Goal: Task Accomplishment & Management: Manage account settings

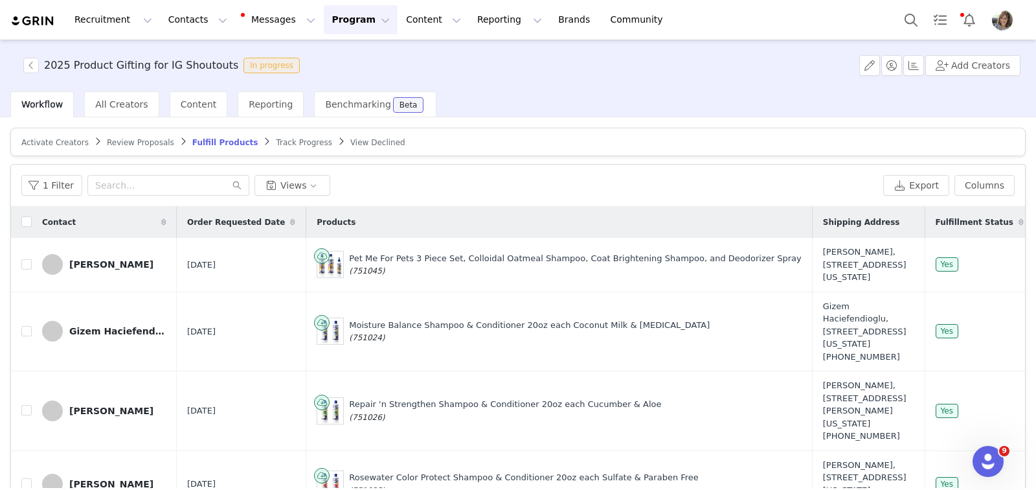
scroll to position [753, 793]
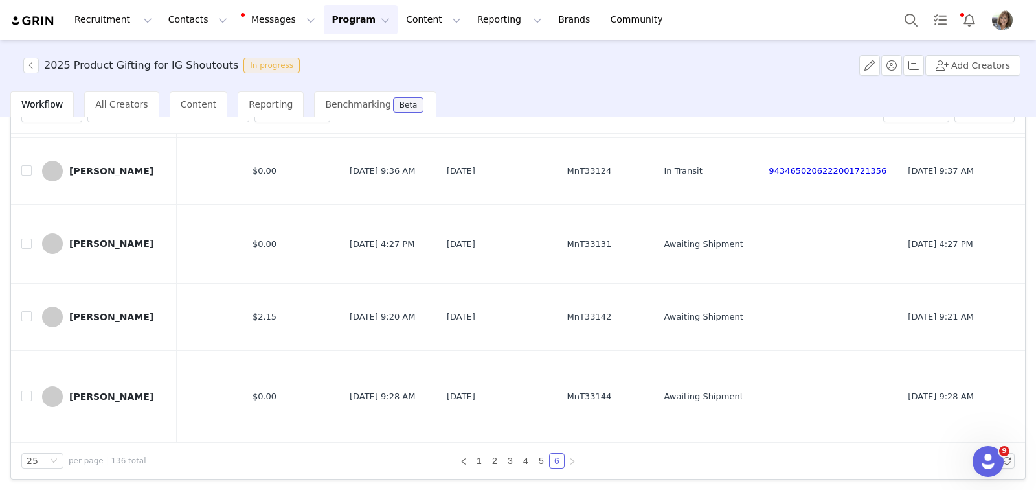
click at [335, 16] on button "Program Program" at bounding box center [361, 19] width 74 height 29
click at [331, 57] on p "Activations" at bounding box center [339, 58] width 50 height 14
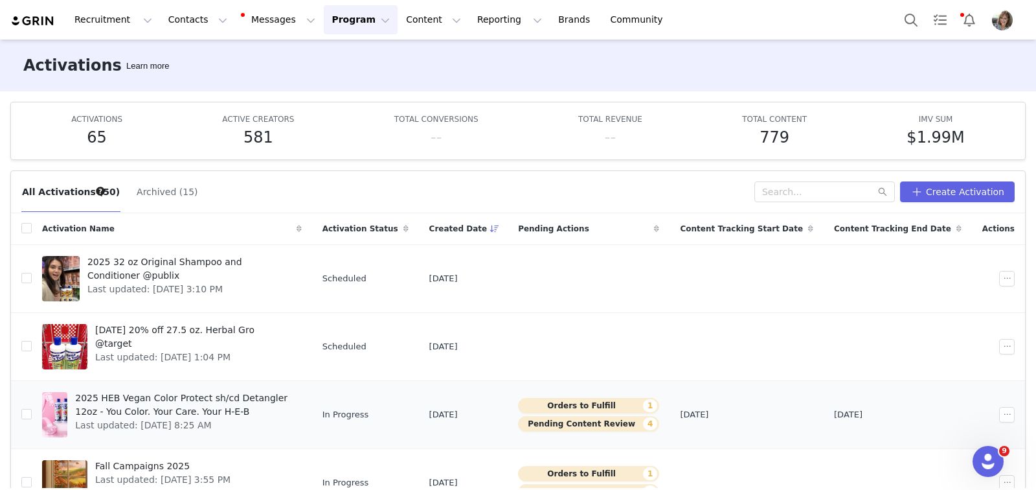
click at [63, 412] on div at bounding box center [54, 414] width 25 height 45
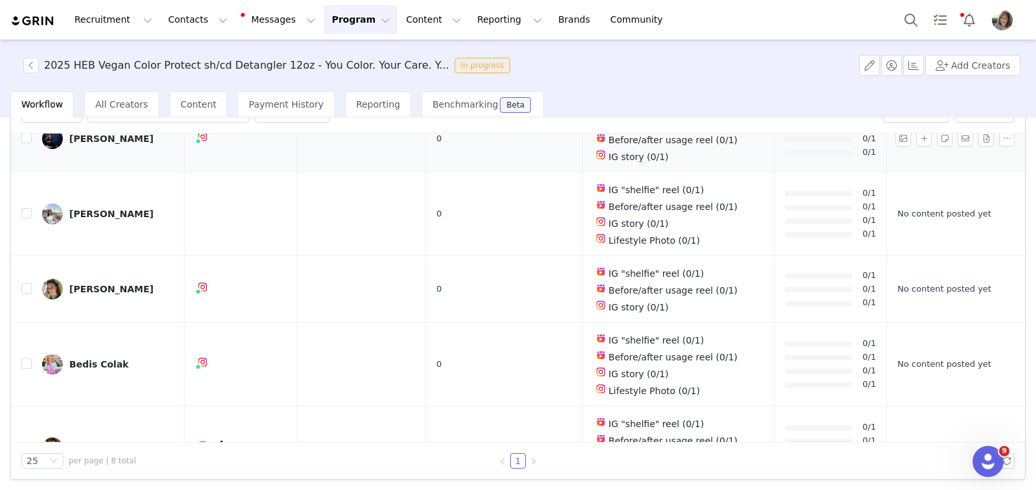
scroll to position [154, 0]
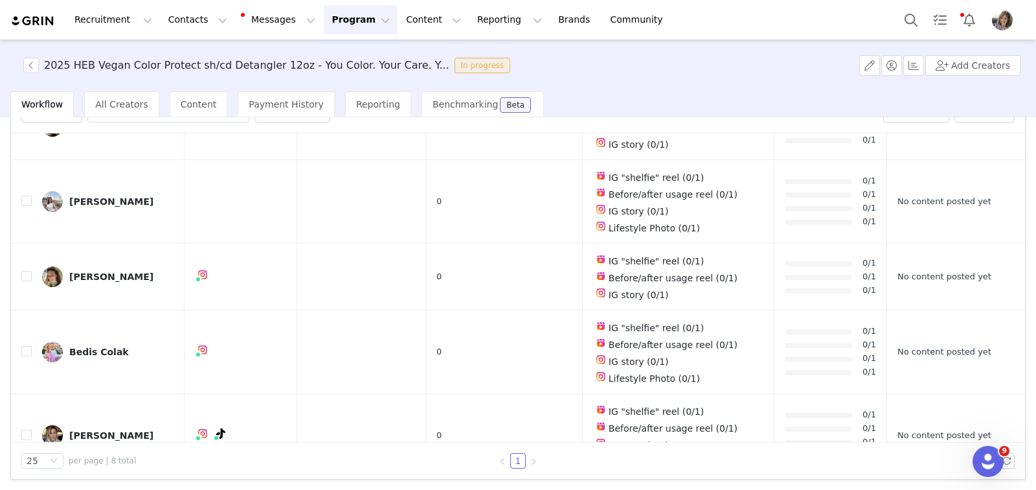
click at [342, 25] on button "Program Program" at bounding box center [361, 19] width 74 height 29
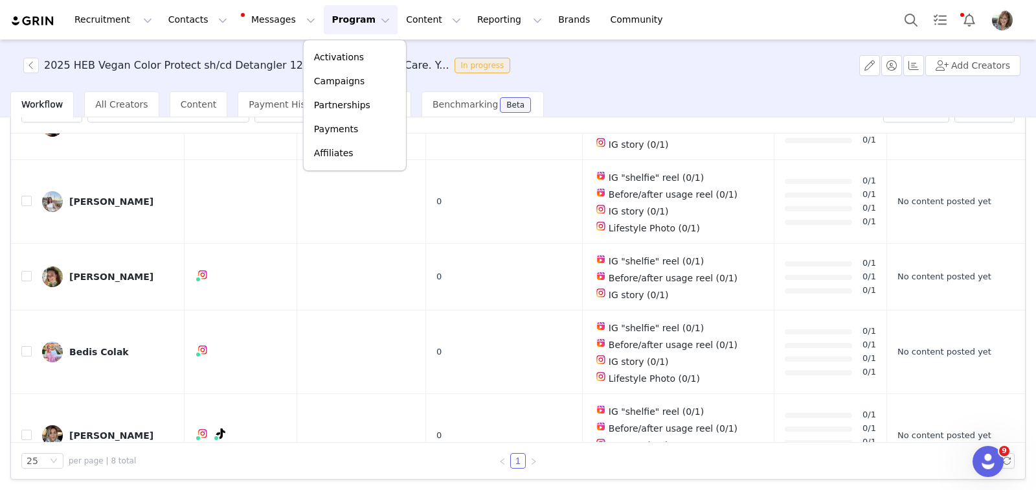
click at [219, 78] on div "2025 HEB Vegan Color Protect sh/cd Detangler 12oz - You Color. Your Care. Y... …" at bounding box center [518, 66] width 1036 height 52
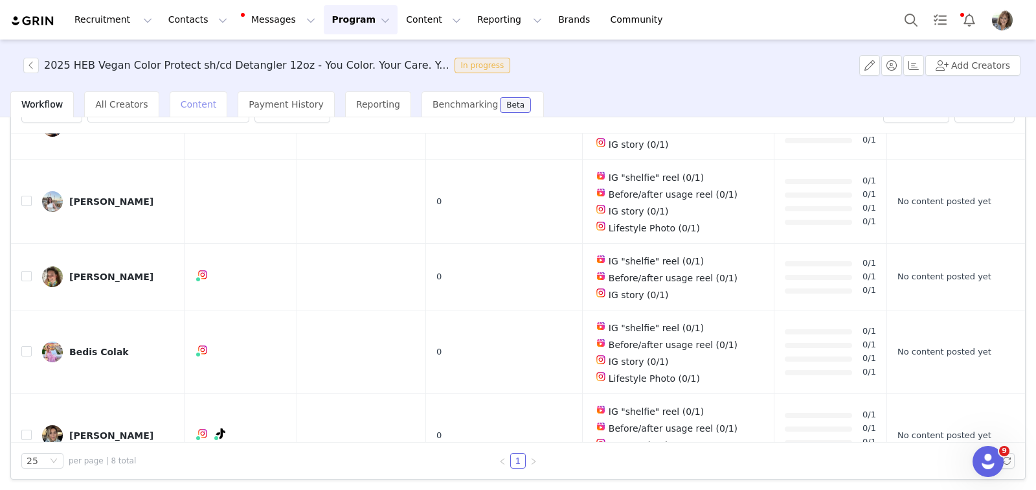
click at [191, 104] on span "Content" at bounding box center [199, 104] width 36 height 10
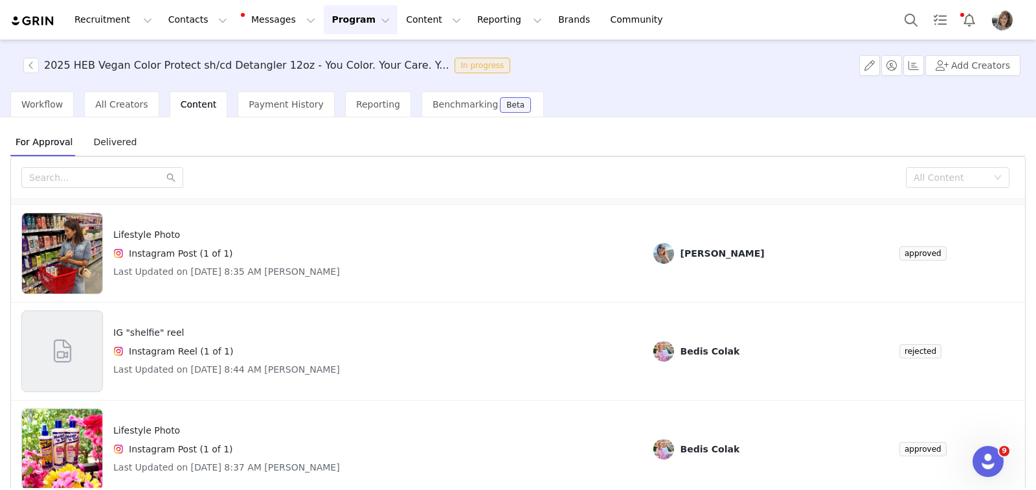
scroll to position [53, 0]
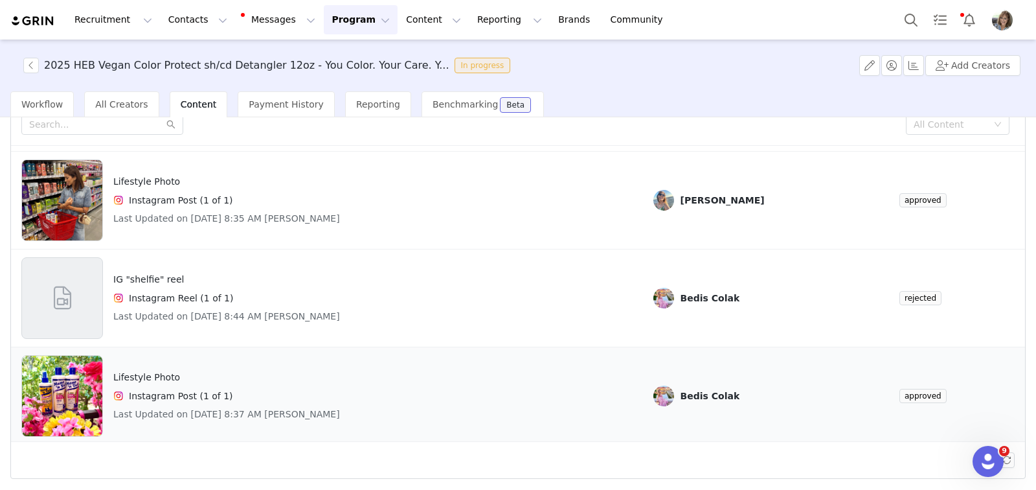
click at [61, 378] on img at bounding box center [62, 396] width 80 height 82
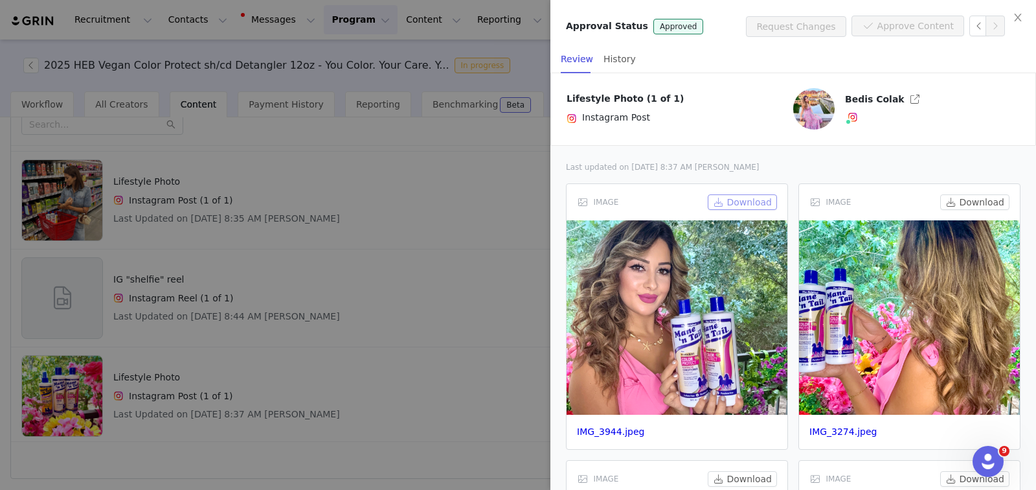
click at [730, 201] on button "Download" at bounding box center [742, 202] width 69 height 16
click at [940, 201] on button "Download" at bounding box center [974, 202] width 69 height 16
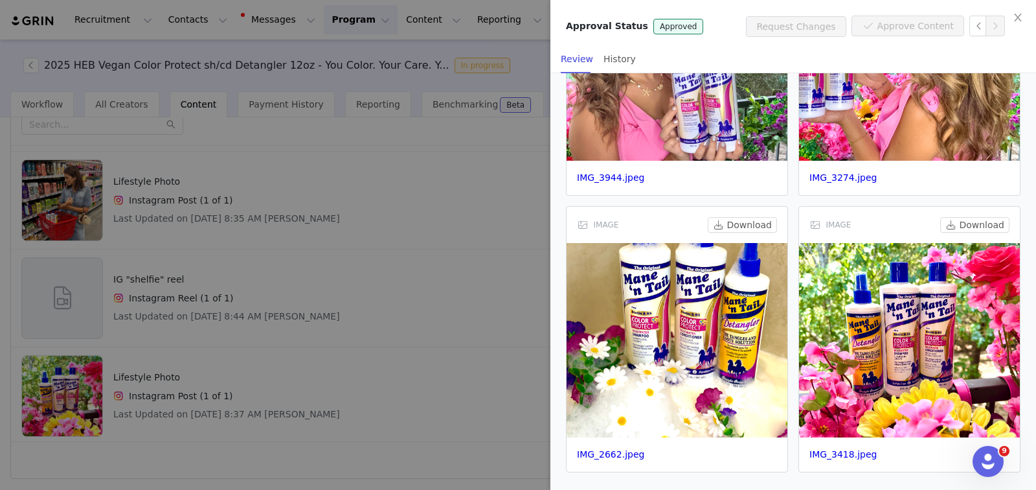
scroll to position [253, 0]
click at [718, 221] on button "Download" at bounding box center [742, 226] width 69 height 16
click at [921, 223] on div "IMAGE Download" at bounding box center [909, 225] width 221 height 36
click at [942, 225] on button "Download" at bounding box center [974, 226] width 69 height 16
click at [1018, 16] on icon "icon: close" at bounding box center [1018, 17] width 10 height 10
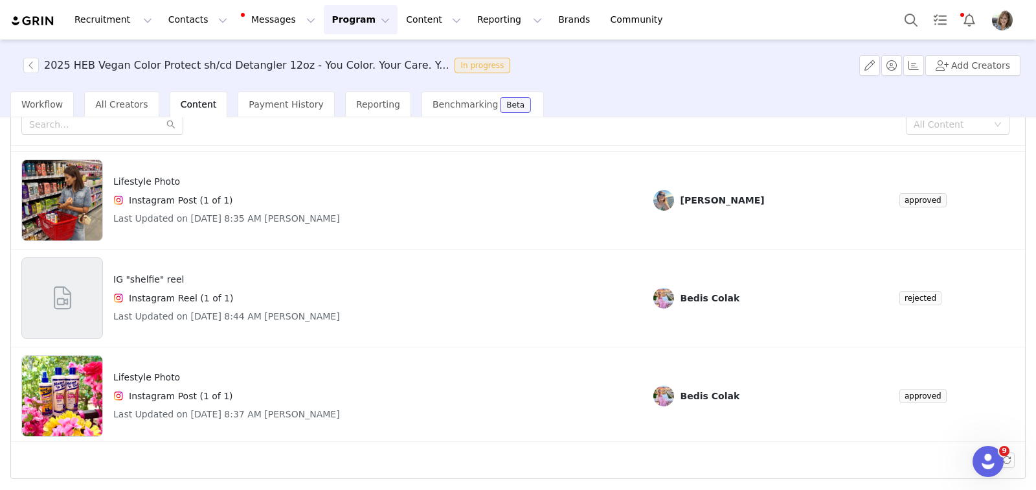
scroll to position [995, 0]
click at [340, 19] on button "Program Program" at bounding box center [361, 19] width 74 height 29
click at [340, 60] on p "Activations" at bounding box center [339, 58] width 50 height 14
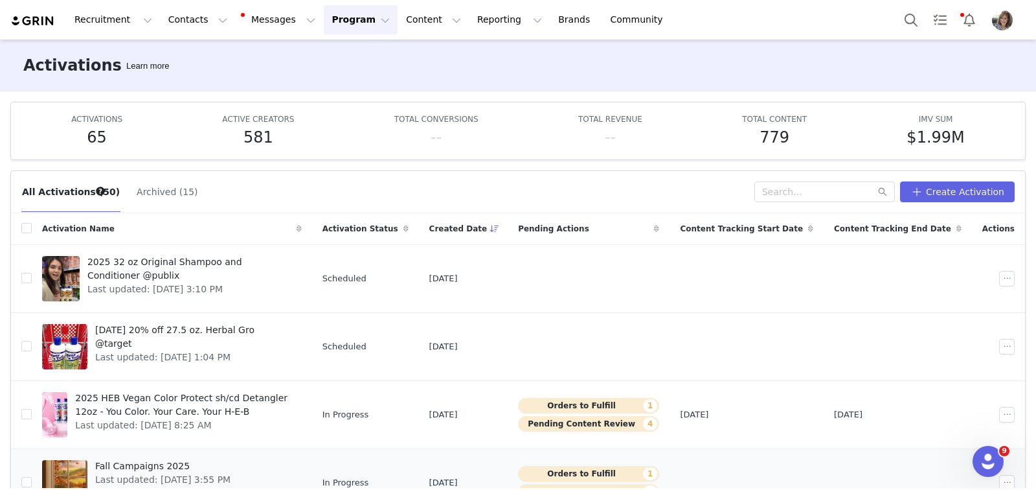
click at [132, 473] on span "Last updated: [DATE] 3:55 PM" at bounding box center [162, 480] width 135 height 14
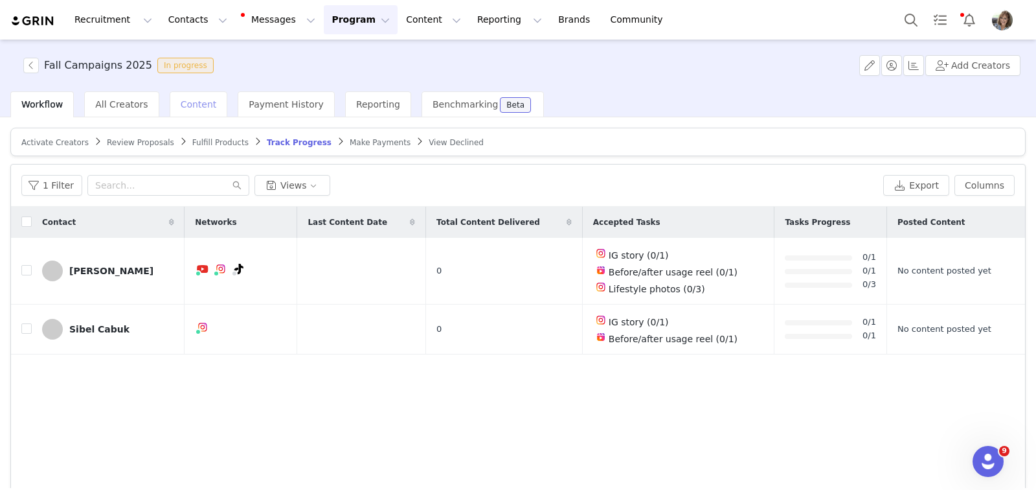
click at [193, 103] on span "Content" at bounding box center [199, 104] width 36 height 10
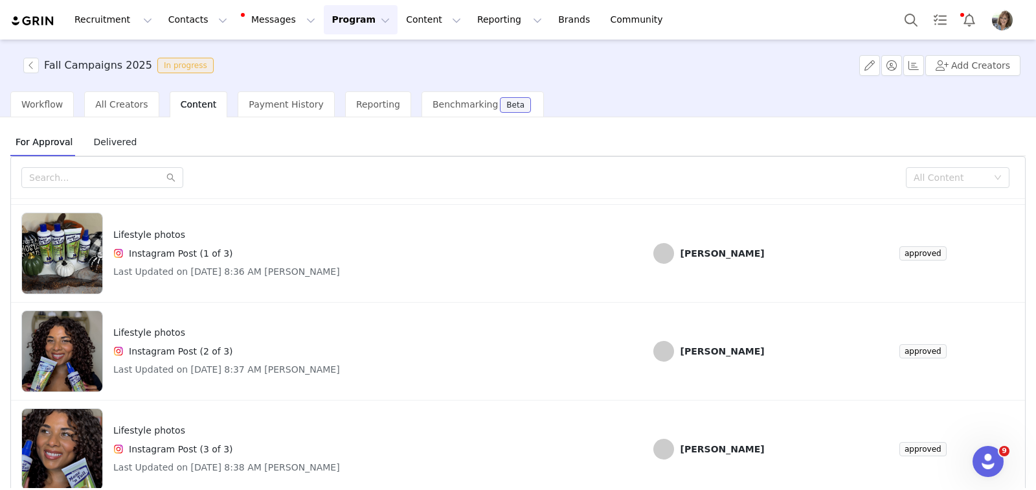
scroll to position [53, 0]
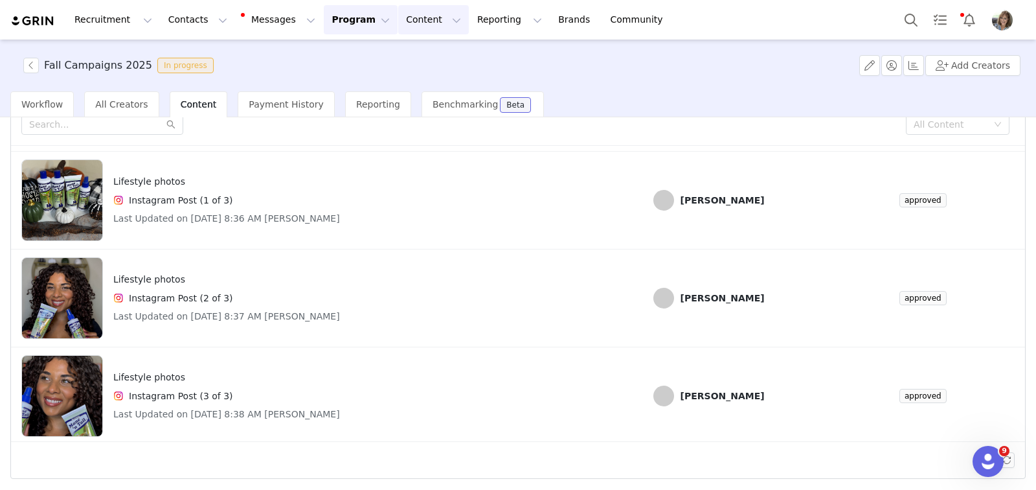
click at [407, 25] on button "Content Content" at bounding box center [433, 19] width 71 height 29
click at [407, 58] on p "Creator Content" at bounding box center [418, 58] width 73 height 14
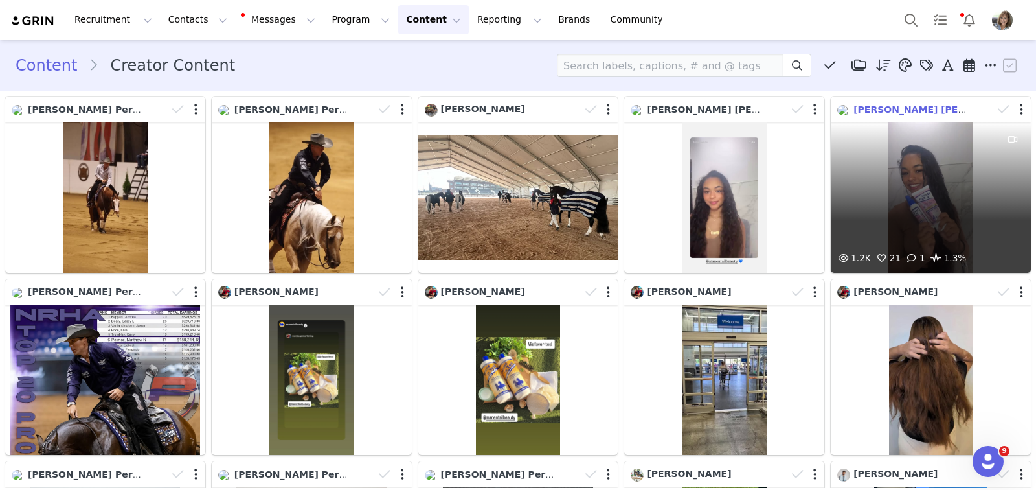
click at [853, 106] on span "[PERSON_NAME] [PERSON_NAME]" at bounding box center [939, 109] width 172 height 10
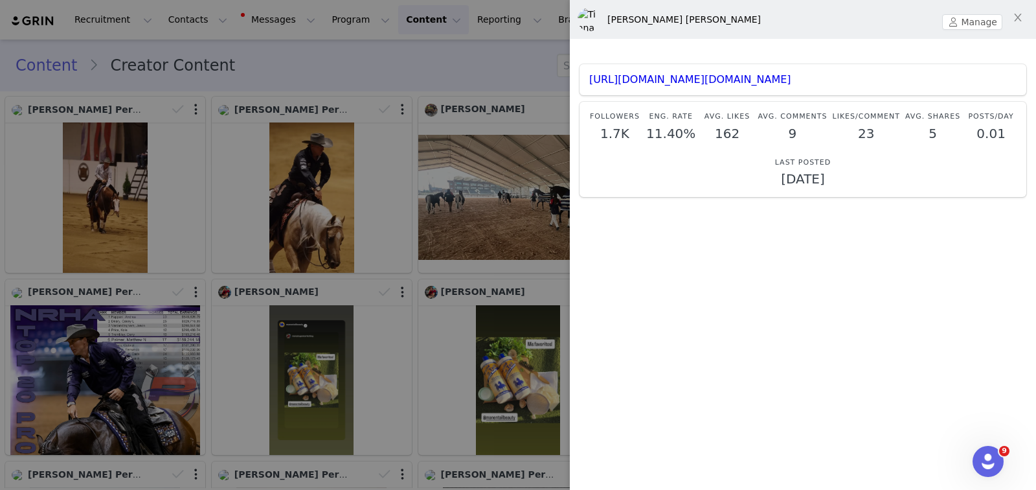
click at [203, 144] on div at bounding box center [518, 245] width 1036 height 490
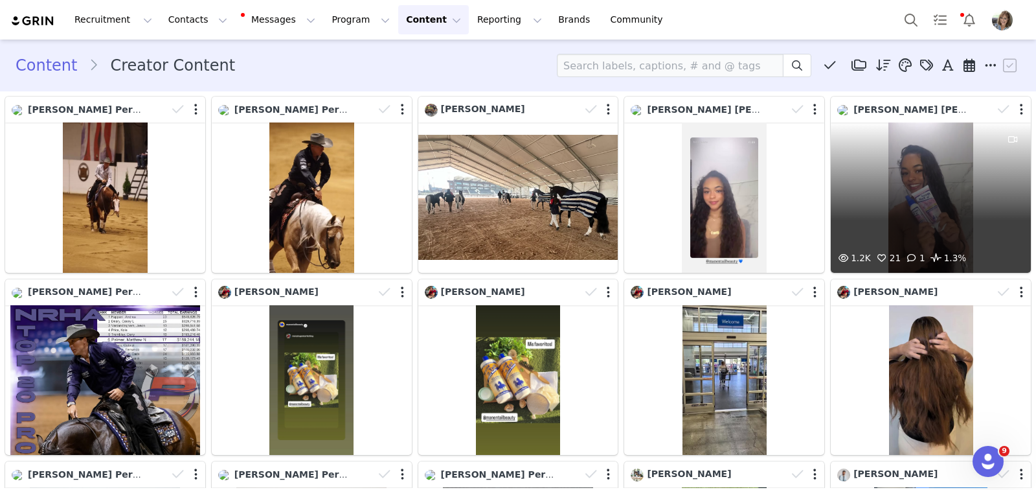
click at [914, 229] on div "1.2K 21 1 1.3%" at bounding box center [931, 197] width 200 height 150
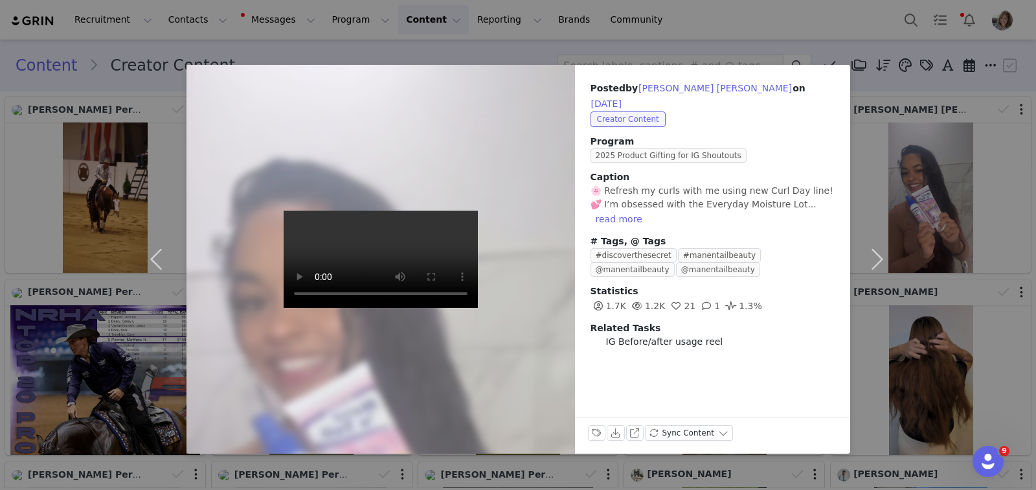
click at [1022, 102] on div "Posted by [PERSON_NAME] [PERSON_NAME] on [DATE] Creator Content Program 2025 Pr…" at bounding box center [518, 245] width 1036 height 490
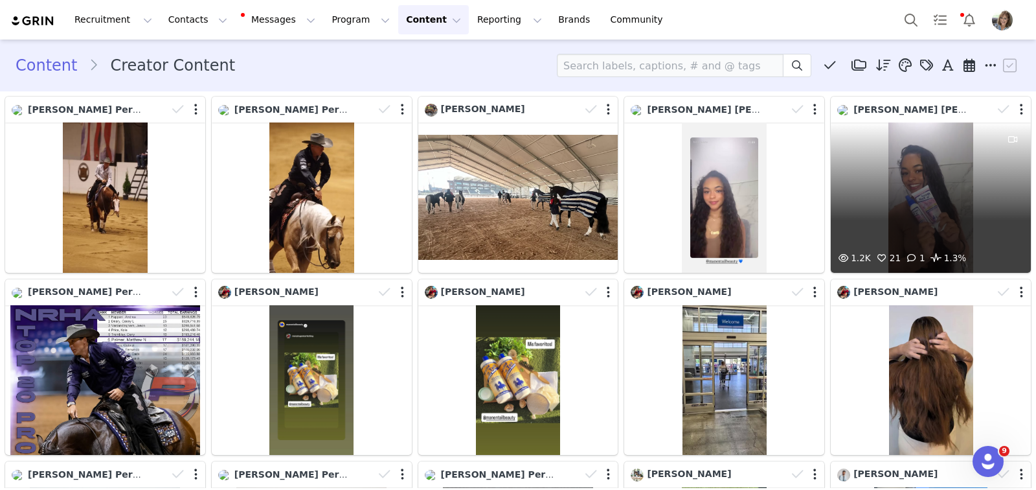
click at [1008, 108] on div at bounding box center [1012, 109] width 38 height 19
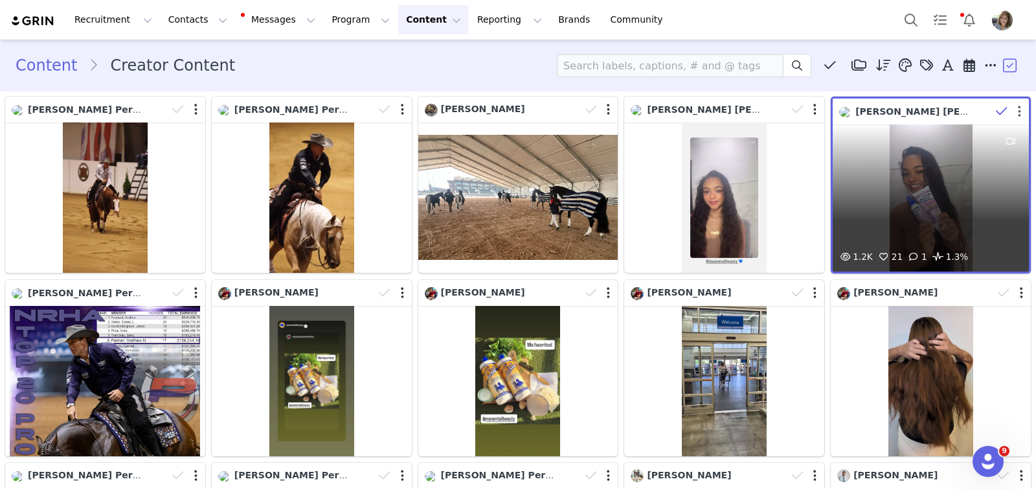
click at [1018, 108] on button "button" at bounding box center [1019, 111] width 3 height 13
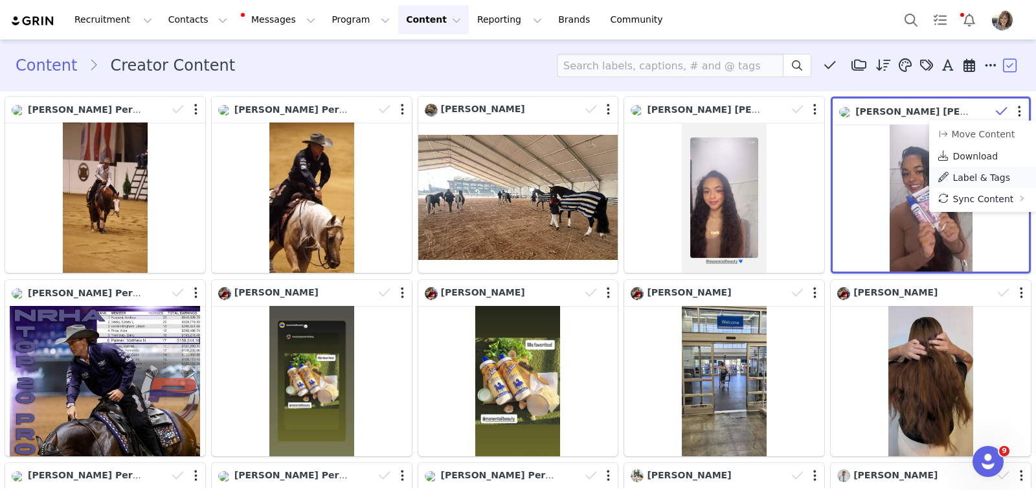
click at [969, 172] on span "Label & Tags" at bounding box center [982, 177] width 58 height 10
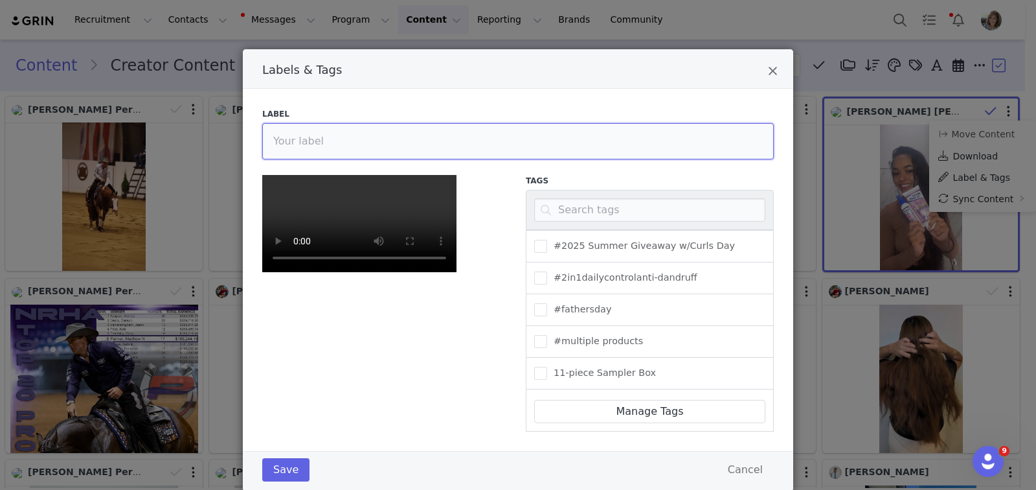
click at [326, 145] on input "Labels & Tags" at bounding box center [518, 141] width 512 height 36
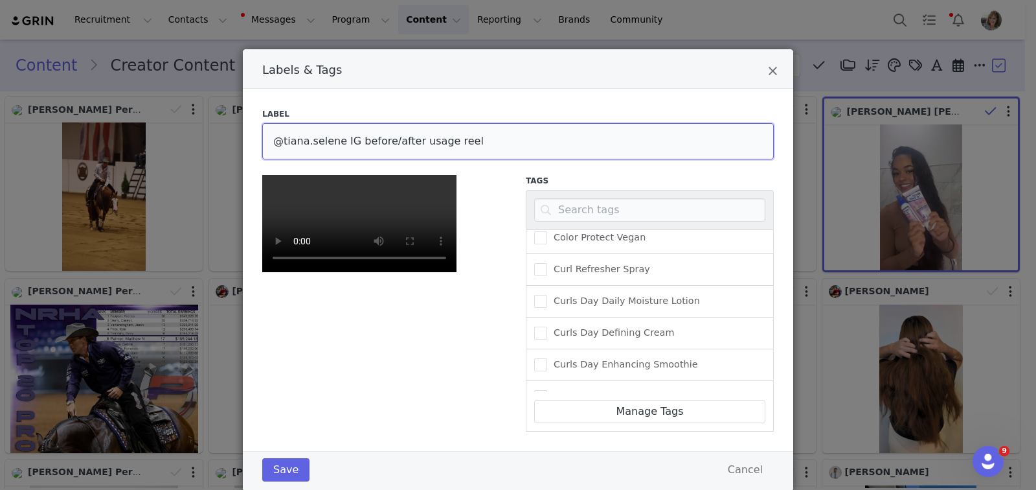
scroll to position [390, 0]
type input "@tiana.selene IG before/after usage reel"
click at [541, 262] on span "Labels & Tags" at bounding box center [540, 268] width 13 height 13
click at [547, 262] on input "Curl Refresher Spray" at bounding box center [547, 262] width 0 height 0
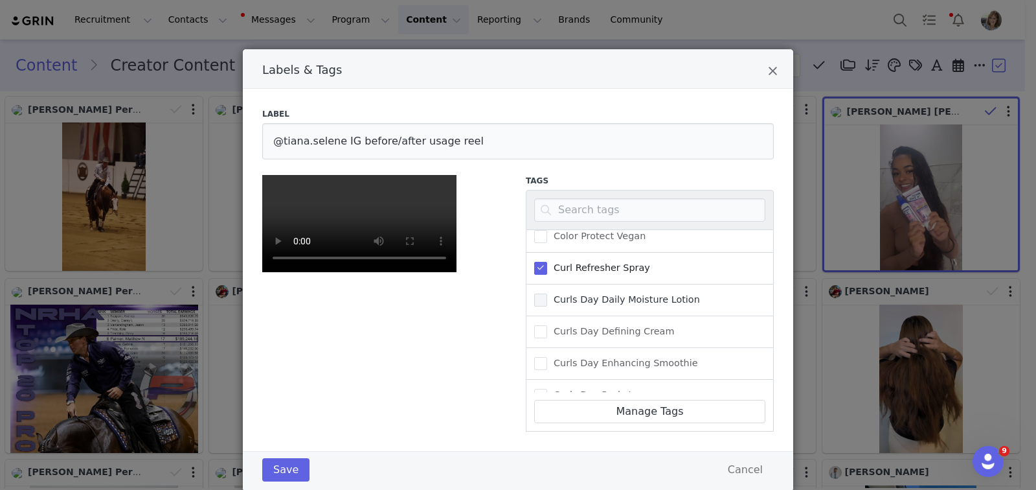
click at [536, 293] on span "Labels & Tags" at bounding box center [540, 299] width 13 height 13
click at [547, 293] on input "Curls Day Daily Moisture Lotion" at bounding box center [547, 293] width 0 height 0
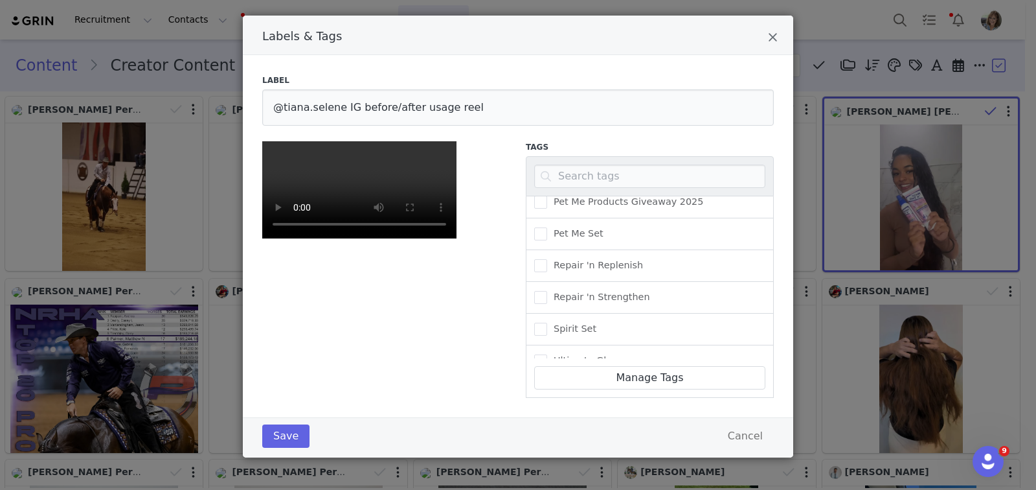
scroll to position [217, 0]
click at [281, 433] on button "Save" at bounding box center [285, 435] width 47 height 23
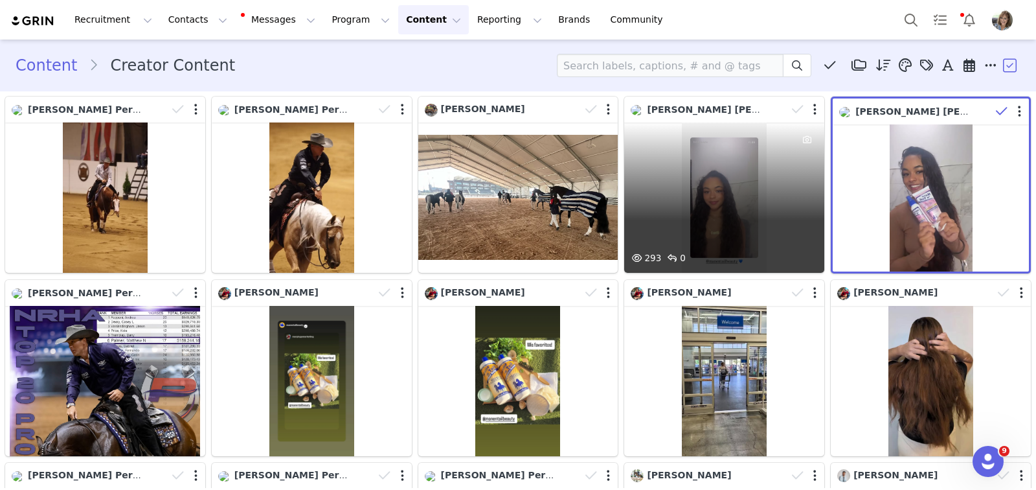
click at [725, 185] on div "293 0" at bounding box center [724, 197] width 200 height 150
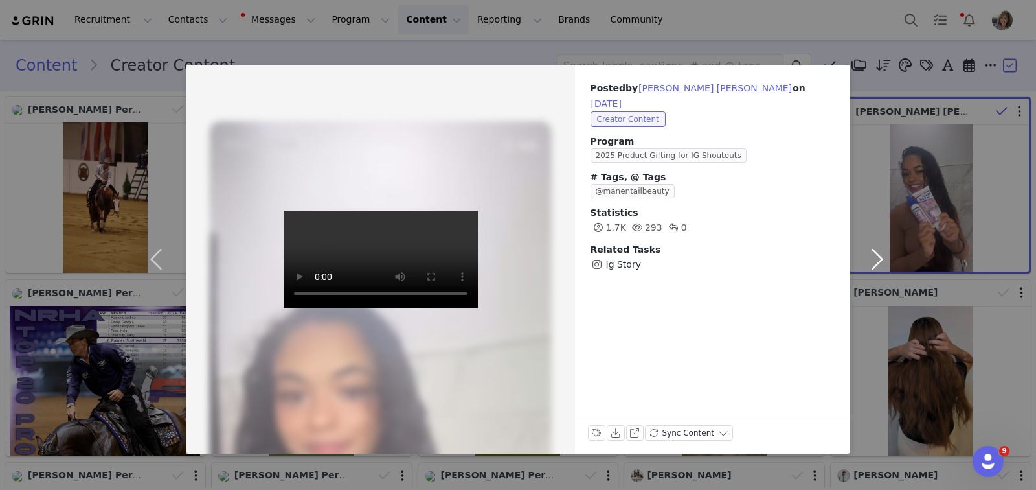
click at [892, 93] on button "button" at bounding box center [877, 259] width 54 height 389
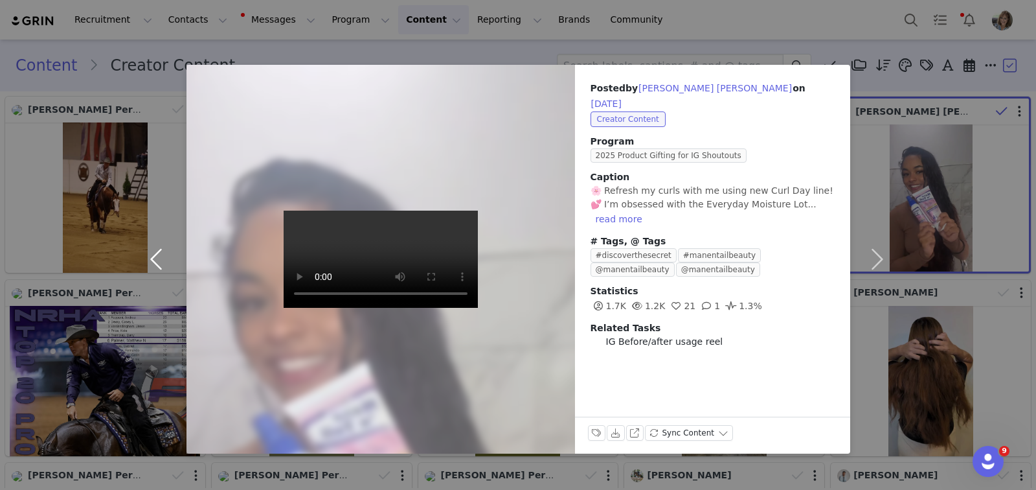
click at [146, 274] on button "button" at bounding box center [159, 259] width 54 height 389
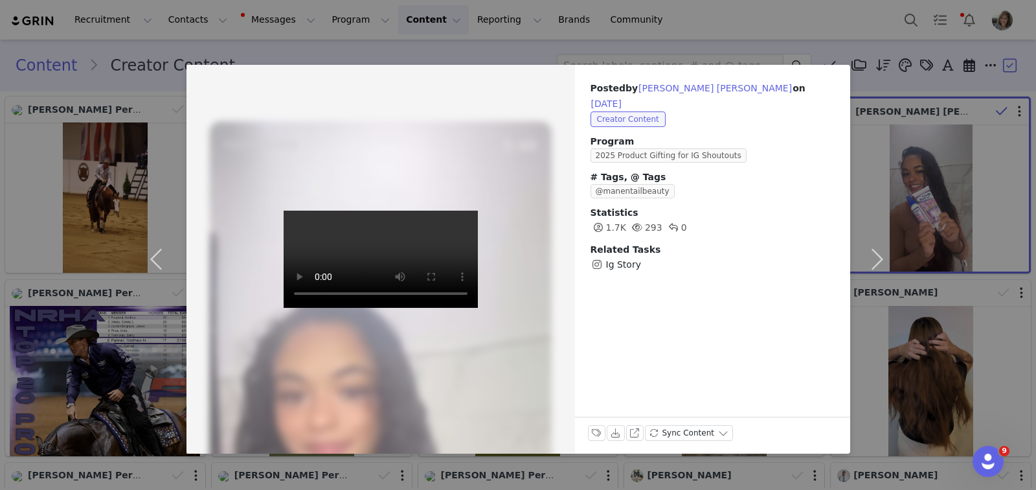
click at [118, 276] on div "Posted by [PERSON_NAME] [PERSON_NAME] on [DATE] Creator Content Program 2025 Pr…" at bounding box center [518, 245] width 1036 height 490
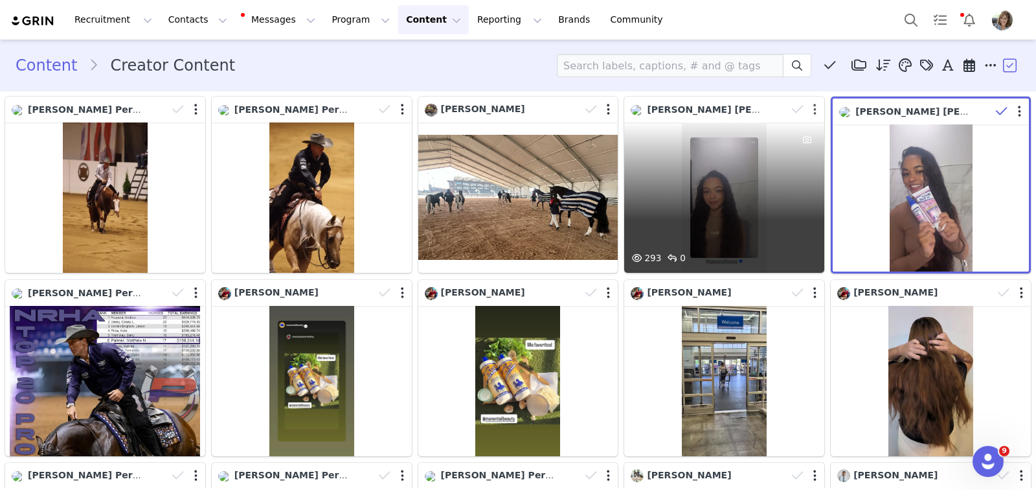
click at [813, 110] on button "button" at bounding box center [814, 109] width 3 height 13
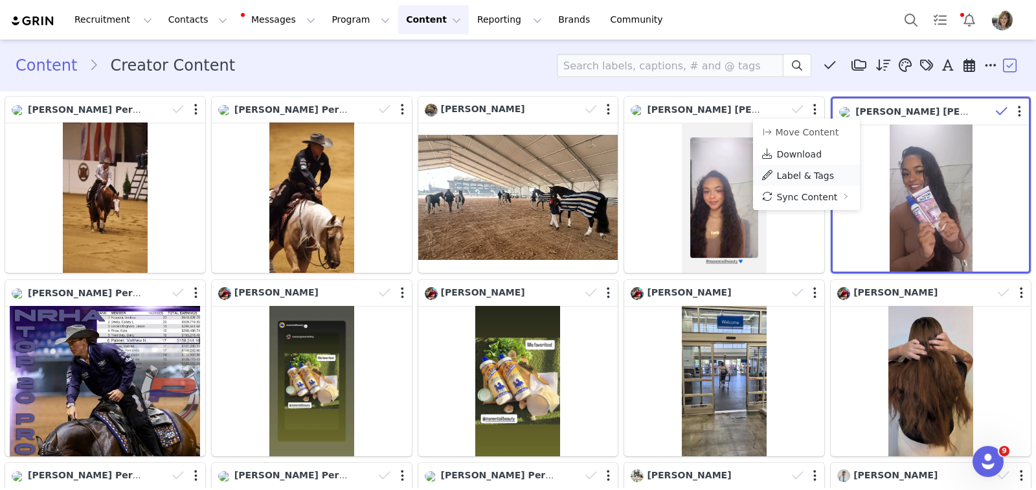
click at [792, 177] on span "Label & Tags" at bounding box center [805, 175] width 58 height 10
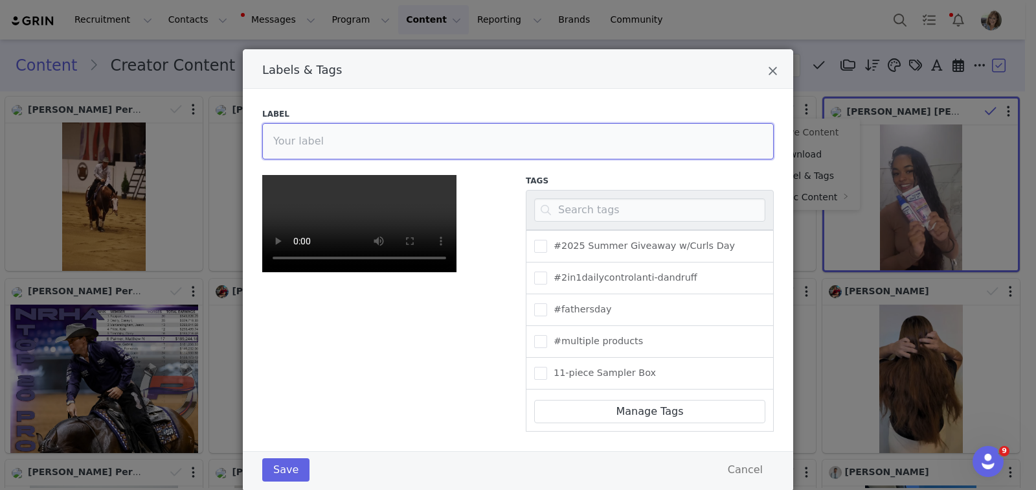
click at [374, 149] on input "Labels & Tags" at bounding box center [518, 141] width 512 height 36
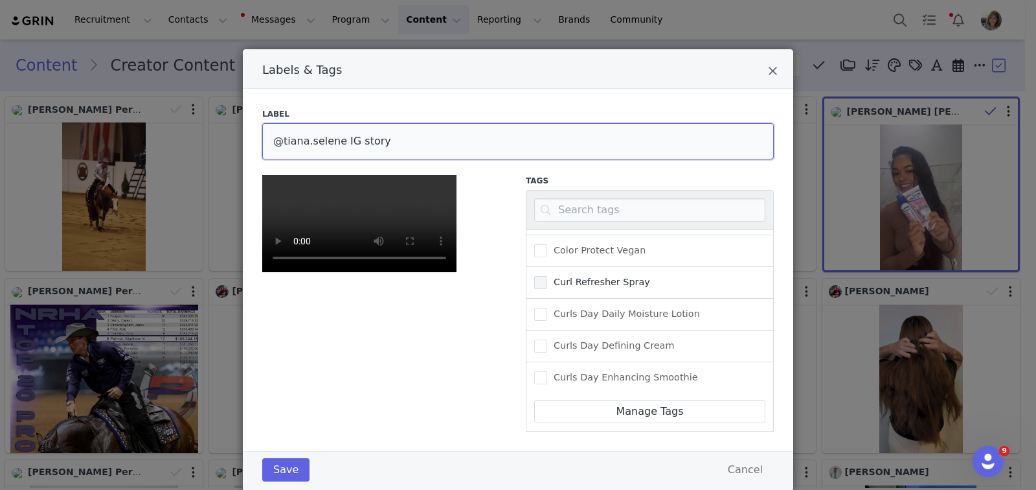
type input "@tiana.selene IG story"
drag, startPoint x: 537, startPoint y: 279, endPoint x: 536, endPoint y: 286, distance: 7.2
click at [537, 281] on span "Labels & Tags" at bounding box center [540, 282] width 13 height 13
click at [547, 276] on input "Curl Refresher Spray" at bounding box center [547, 276] width 0 height 0
click at [536, 308] on span "Labels & Tags" at bounding box center [540, 314] width 13 height 13
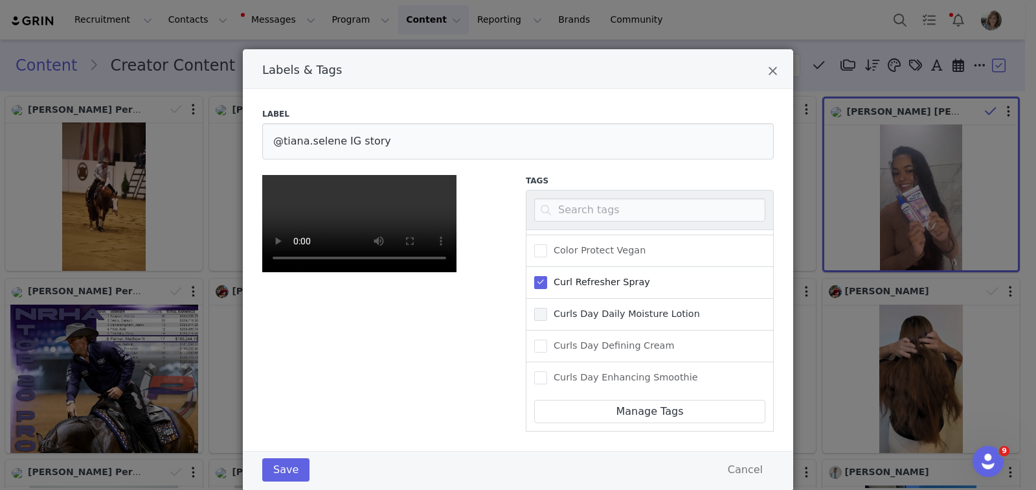
click at [547, 308] on input "Curls Day Daily Moisture Lotion" at bounding box center [547, 308] width 0 height 0
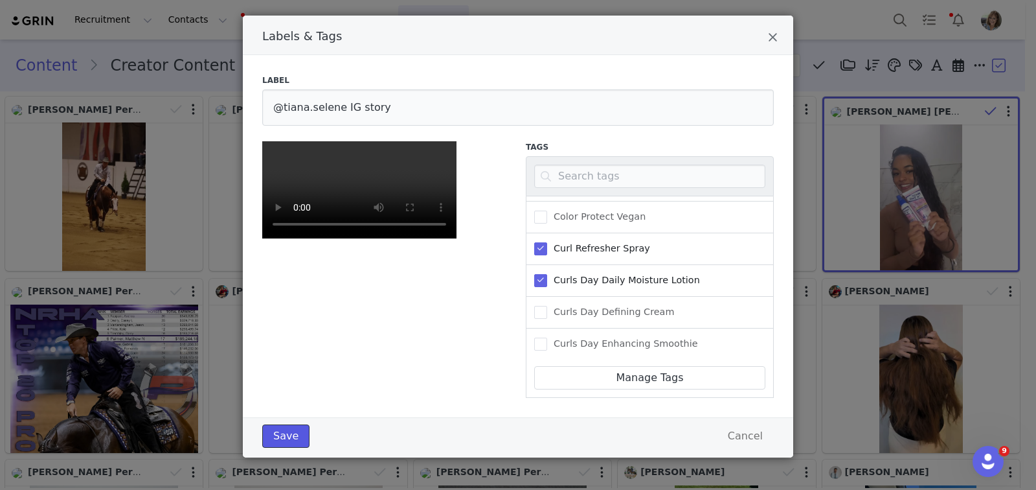
click at [265, 436] on button "Save" at bounding box center [285, 435] width 47 height 23
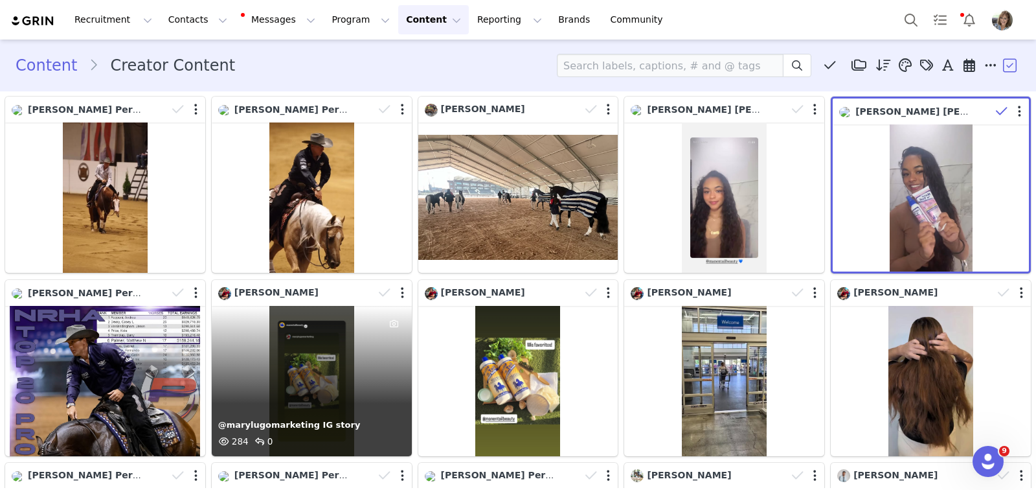
scroll to position [1, 0]
